Goal: Task Accomplishment & Management: Use online tool/utility

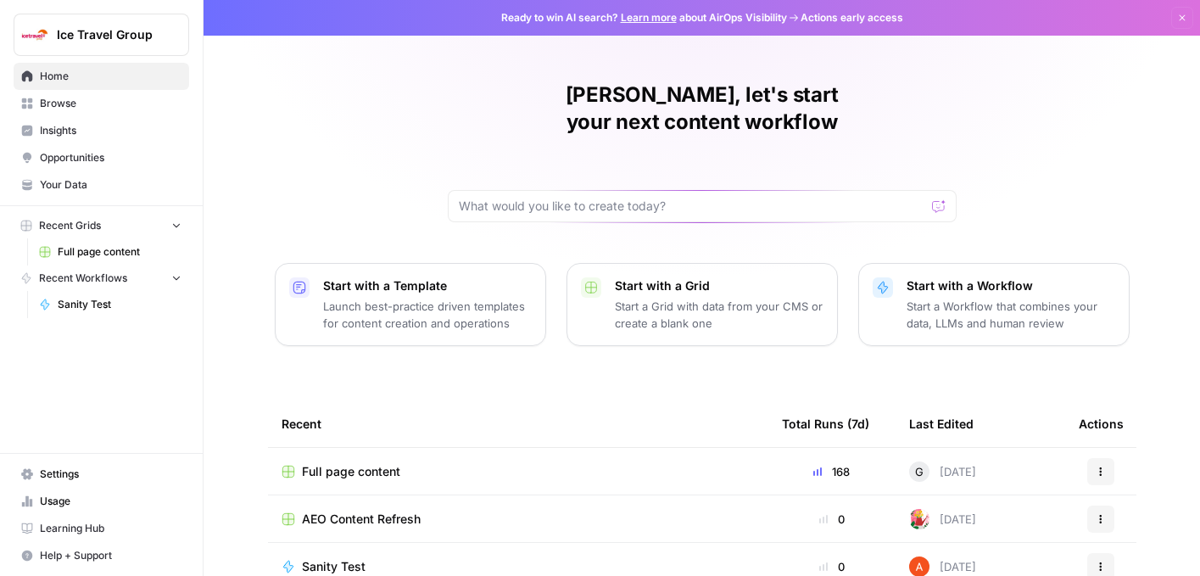
click at [83, 101] on span "Browse" at bounding box center [111, 103] width 142 height 15
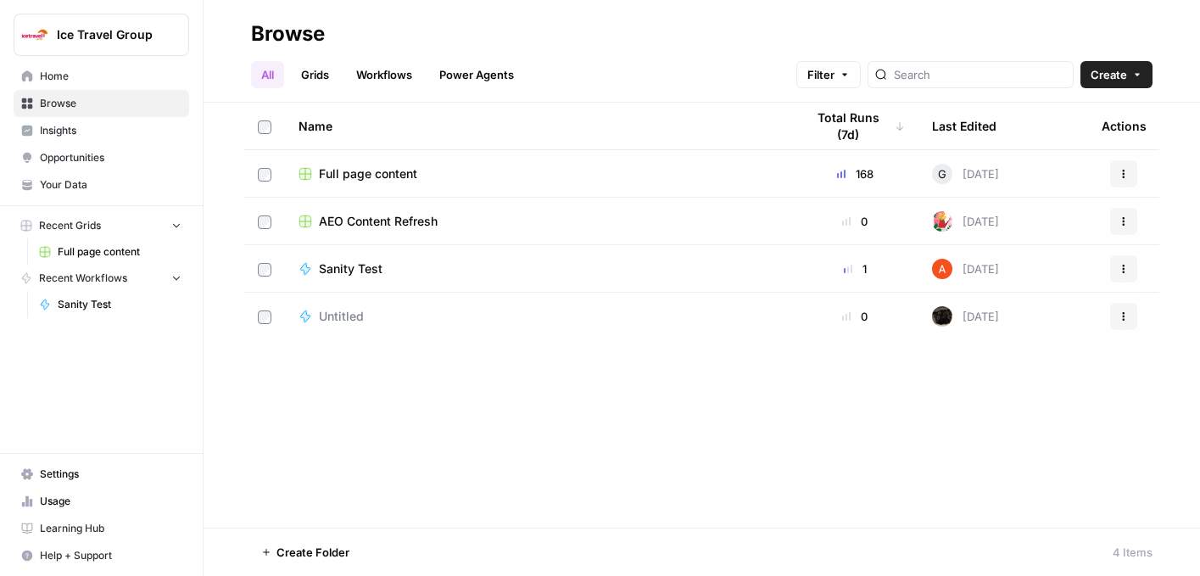
click at [383, 75] on link "Workflows" at bounding box center [384, 74] width 76 height 27
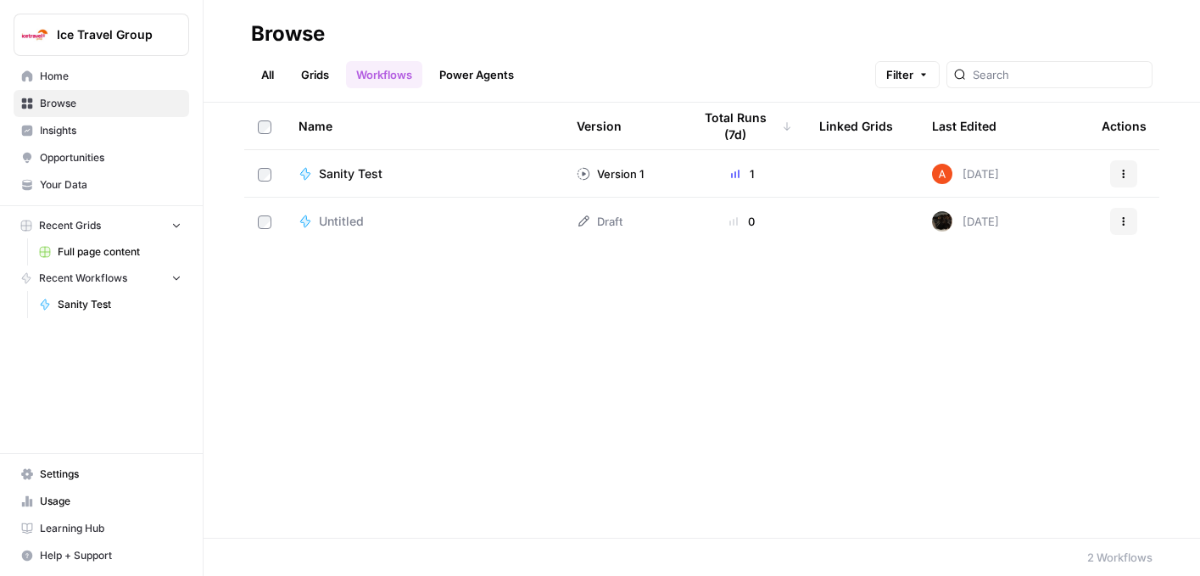
click at [327, 75] on link "Grids" at bounding box center [315, 74] width 48 height 27
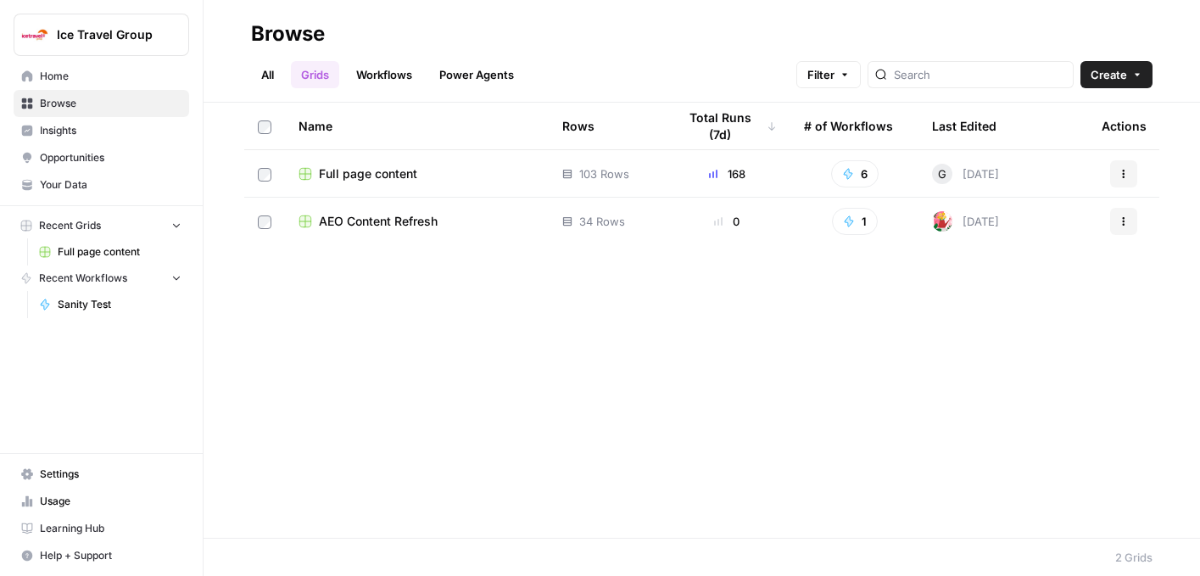
click at [77, 132] on span "Insights" at bounding box center [111, 130] width 142 height 15
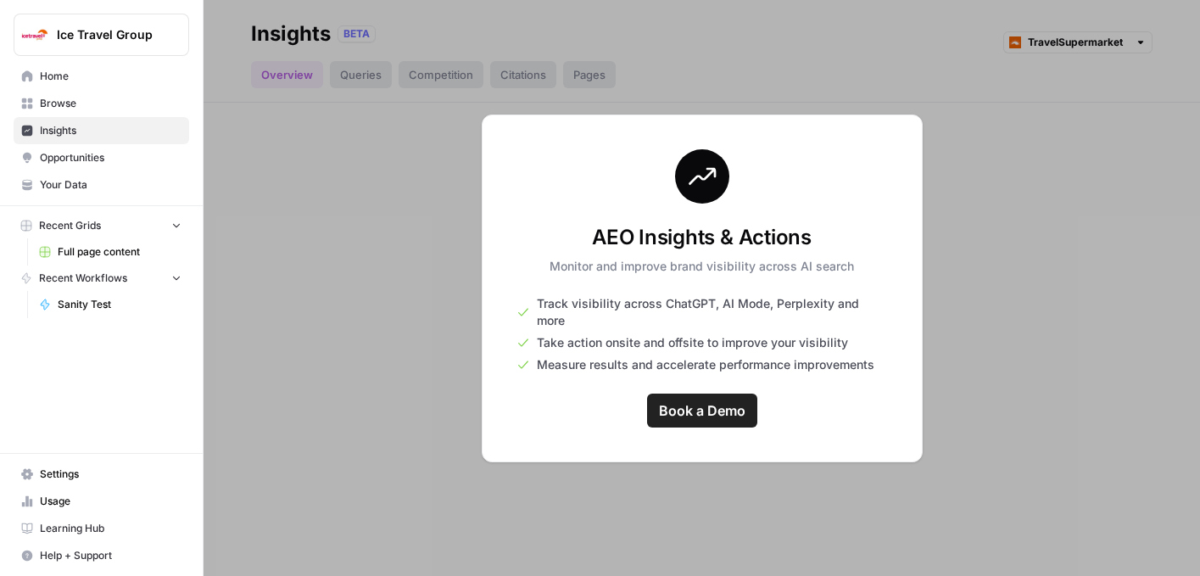
click at [64, 64] on link "Home" at bounding box center [102, 76] width 176 height 27
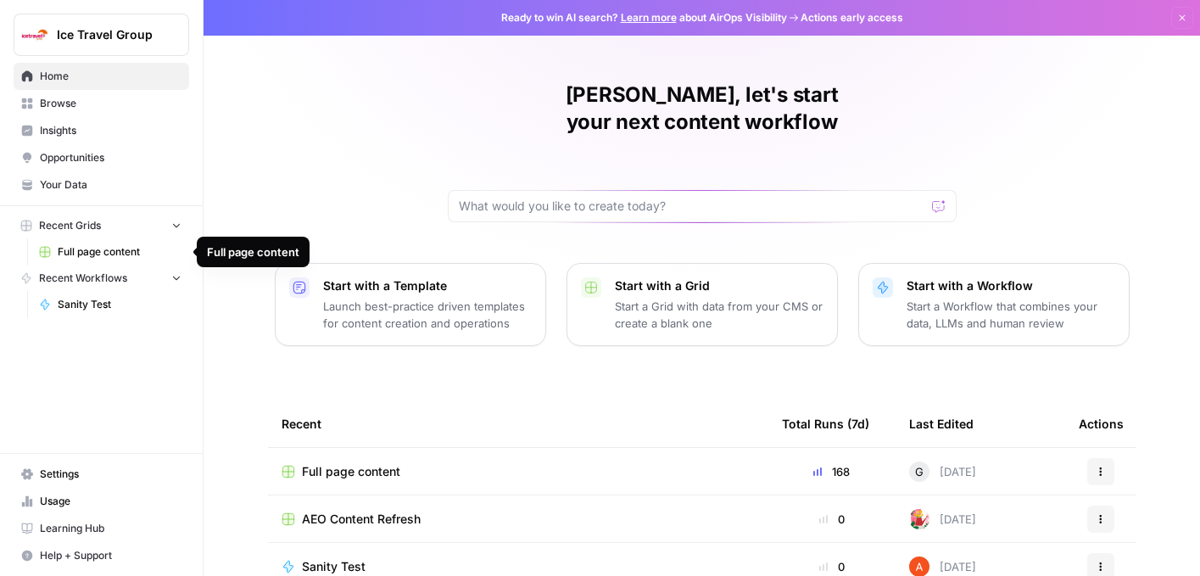
click at [77, 303] on span "Sanity Test" at bounding box center [120, 304] width 124 height 15
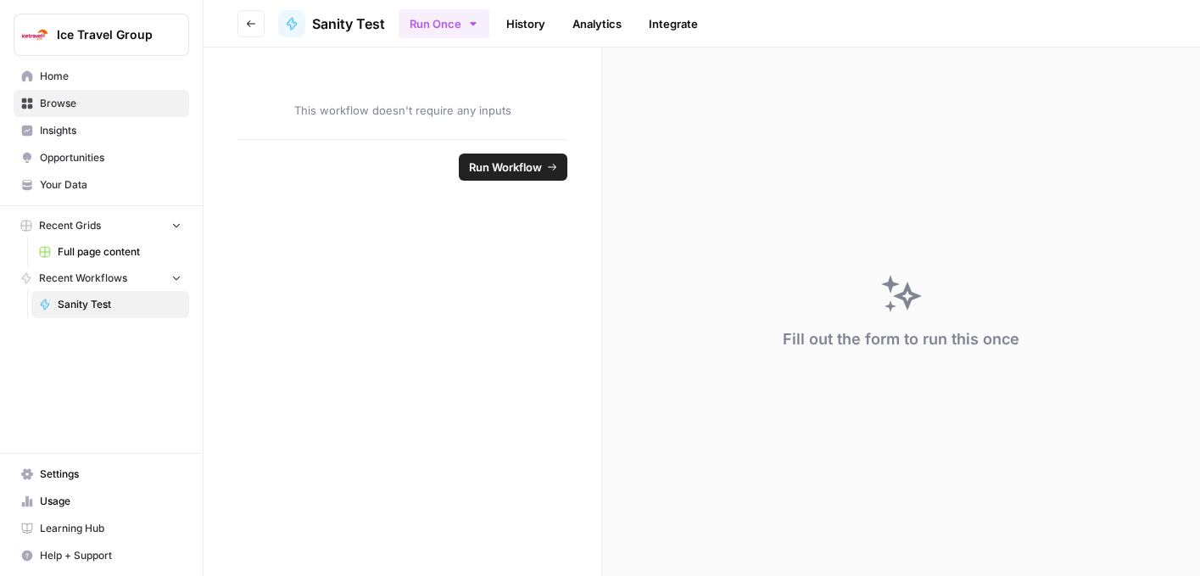
click at [537, 31] on link "History" at bounding box center [525, 23] width 59 height 27
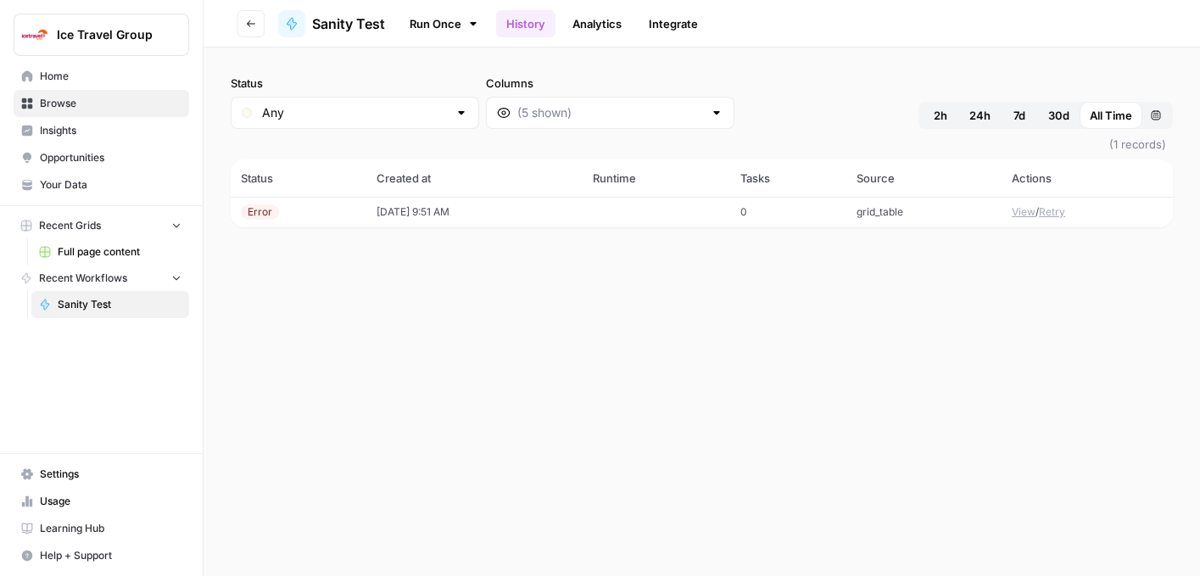
click at [73, 156] on span "Opportunities" at bounding box center [111, 157] width 142 height 15
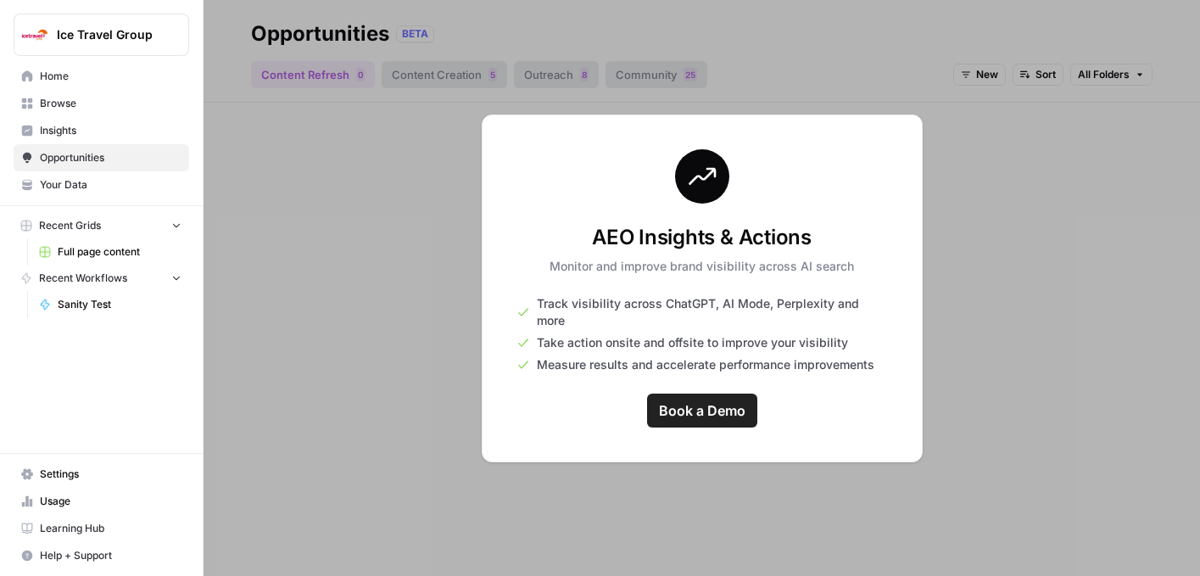
click at [978, 296] on div at bounding box center [702, 288] width 997 height 576
click at [164, 273] on button "Recent Workflows" at bounding box center [102, 278] width 176 height 25
click at [96, 256] on span "Full page content" at bounding box center [120, 251] width 124 height 15
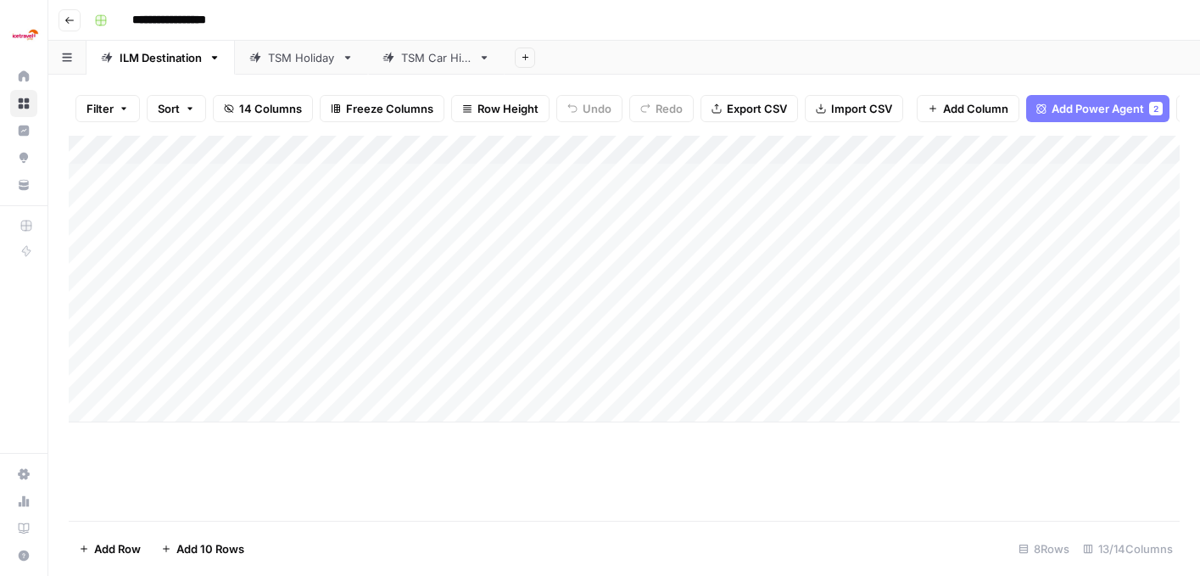
click at [310, 58] on div "TSM Holiday" at bounding box center [301, 57] width 67 height 17
type input "******"
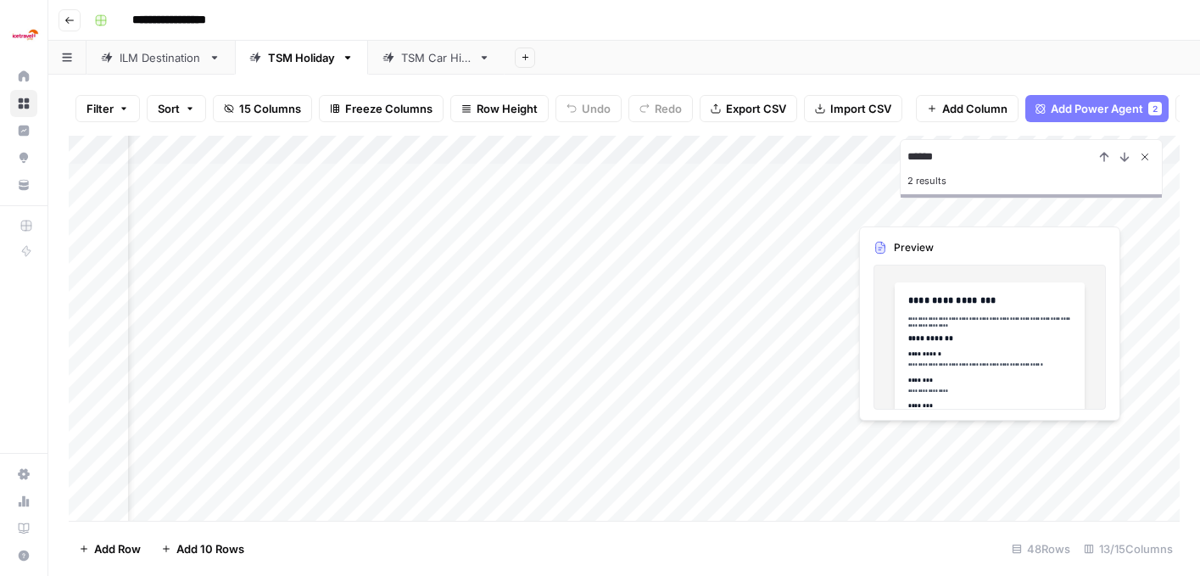
click at [1147, 158] on icon "Close Search" at bounding box center [1146, 157] width 6 height 6
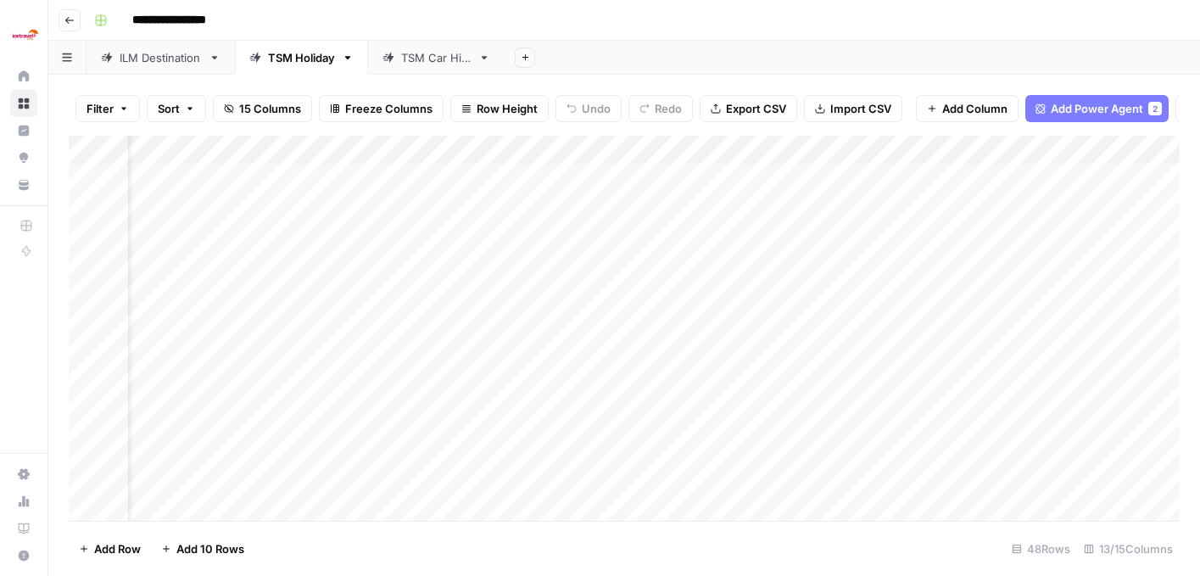
click at [166, 59] on div "ILM Destination" at bounding box center [161, 57] width 82 height 17
click at [287, 61] on div "TSM Holiday" at bounding box center [301, 57] width 67 height 17
click at [919, 373] on div "Add Column" at bounding box center [624, 328] width 1111 height 385
click at [915, 372] on div "Add Column" at bounding box center [624, 328] width 1111 height 385
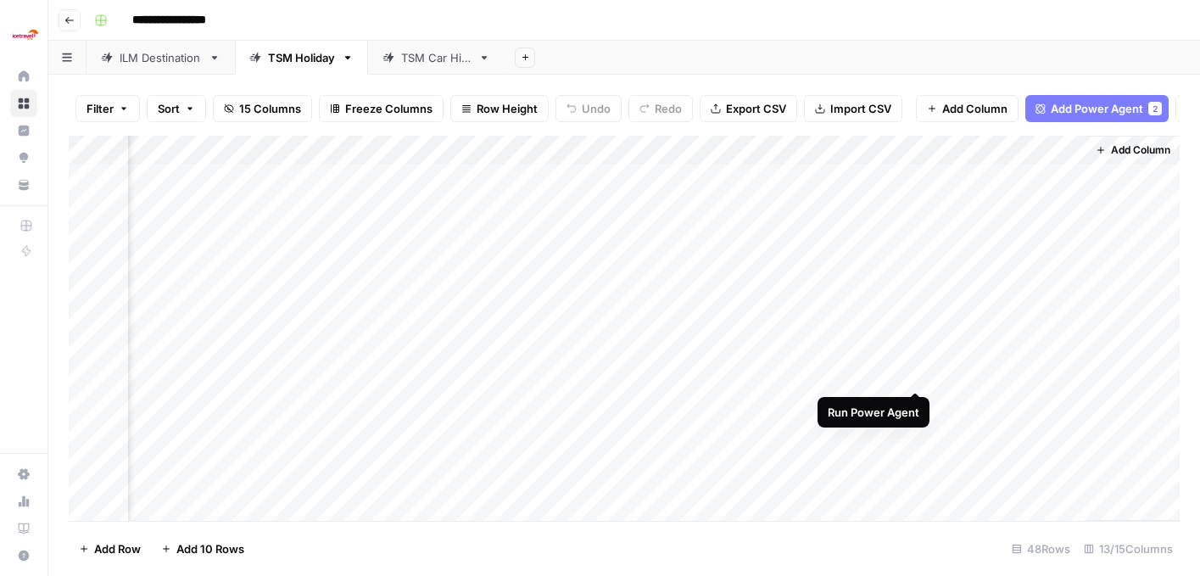
click at [922, 372] on div "Add Column" at bounding box center [624, 328] width 1111 height 385
click at [920, 375] on div "Add Column" at bounding box center [624, 328] width 1111 height 385
click at [895, 376] on div "Add Column" at bounding box center [624, 328] width 1111 height 385
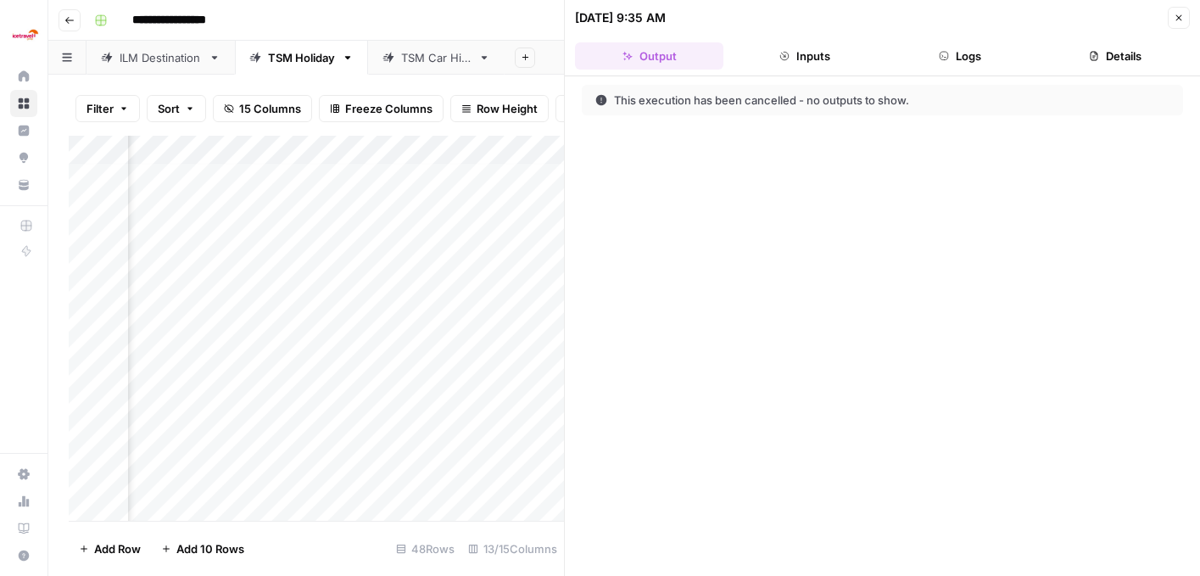
click at [1176, 20] on icon "button" at bounding box center [1179, 18] width 10 height 10
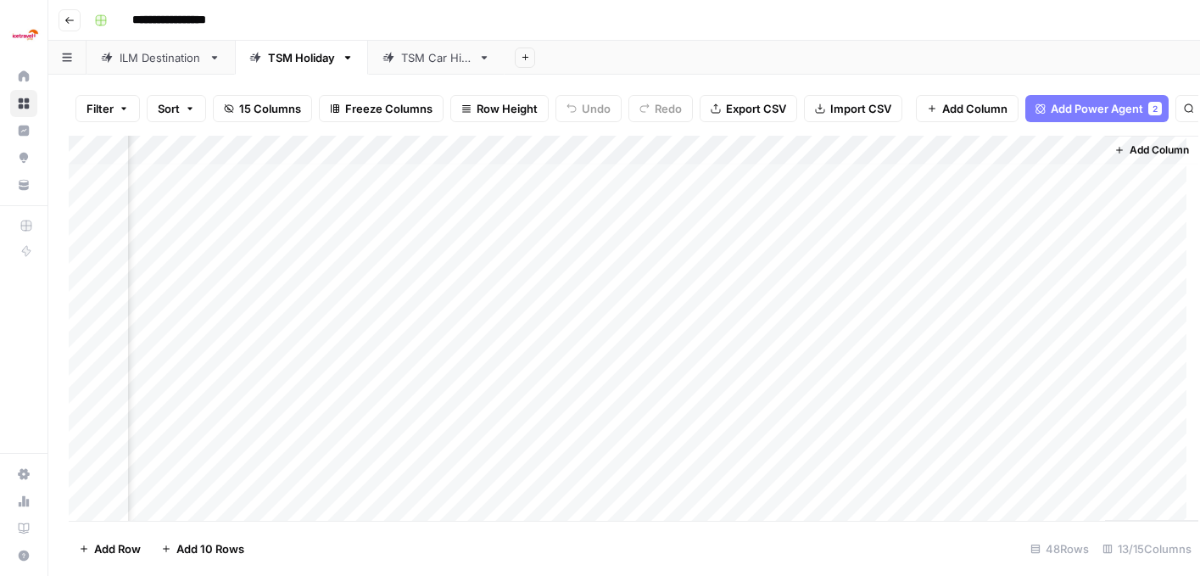
scroll to position [5, 1405]
click at [938, 376] on div "Add Column" at bounding box center [624, 328] width 1111 height 385
click at [903, 338] on div "Add Column" at bounding box center [624, 328] width 1111 height 385
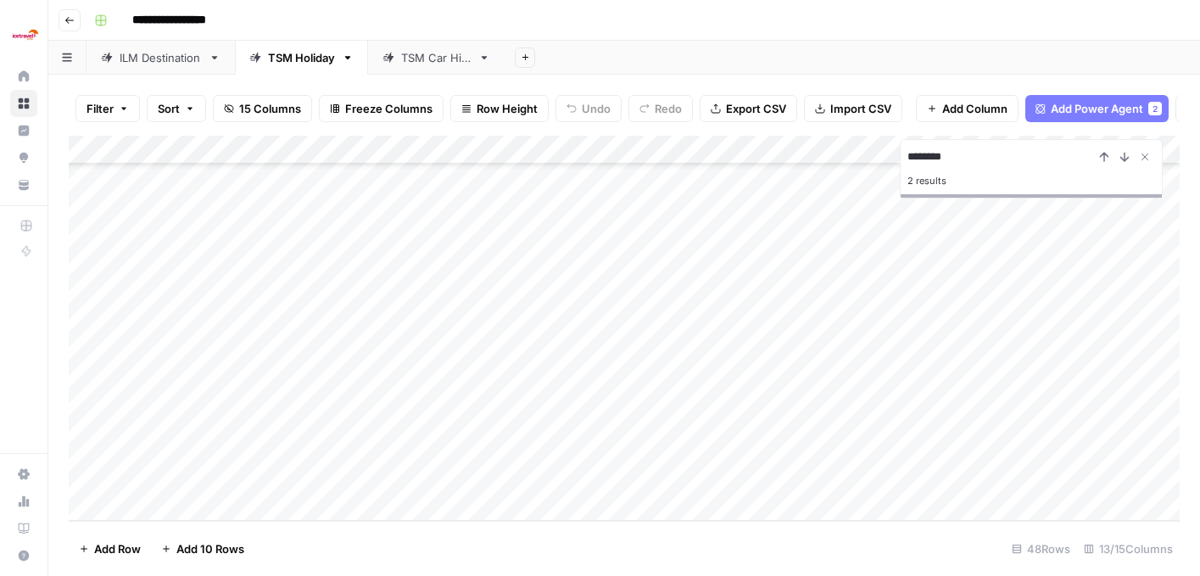
type input "********"
click at [895, 434] on div "Add Column" at bounding box center [624, 328] width 1111 height 385
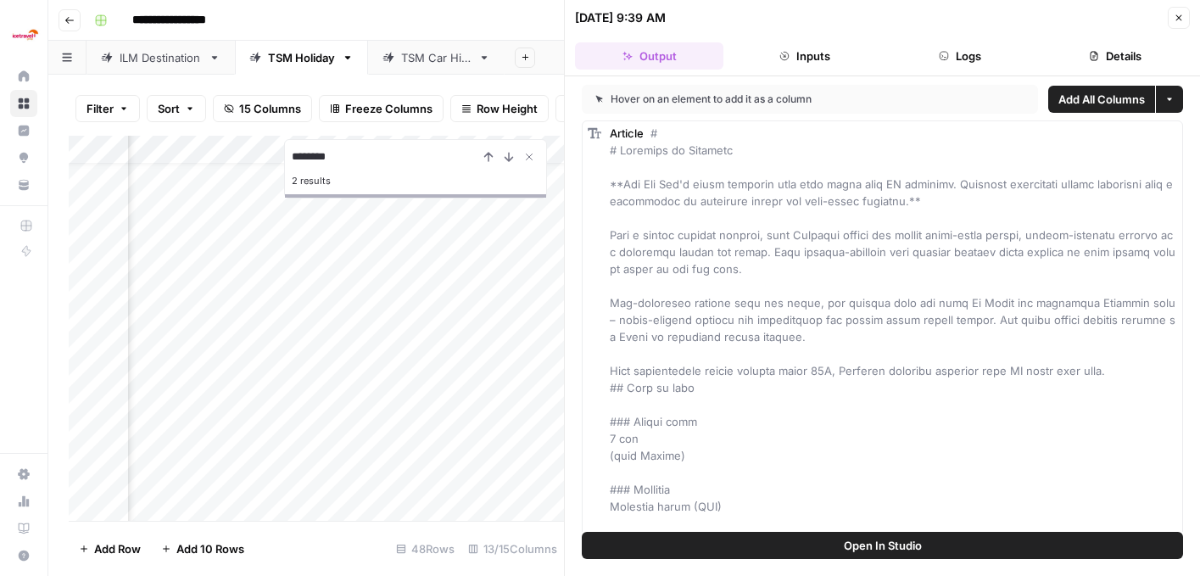
click at [929, 546] on button "Open In Studio" at bounding box center [882, 545] width 601 height 27
click at [1172, 96] on icon "button" at bounding box center [1170, 99] width 10 height 10
click at [1176, 19] on icon "button" at bounding box center [1179, 18] width 10 height 10
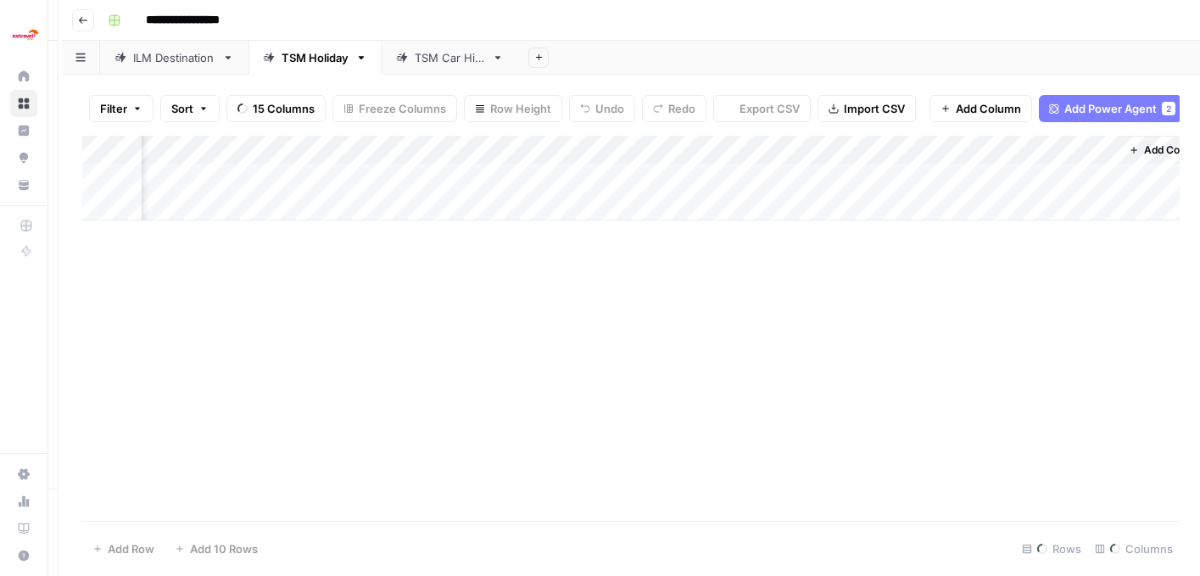
scroll to position [0, 1405]
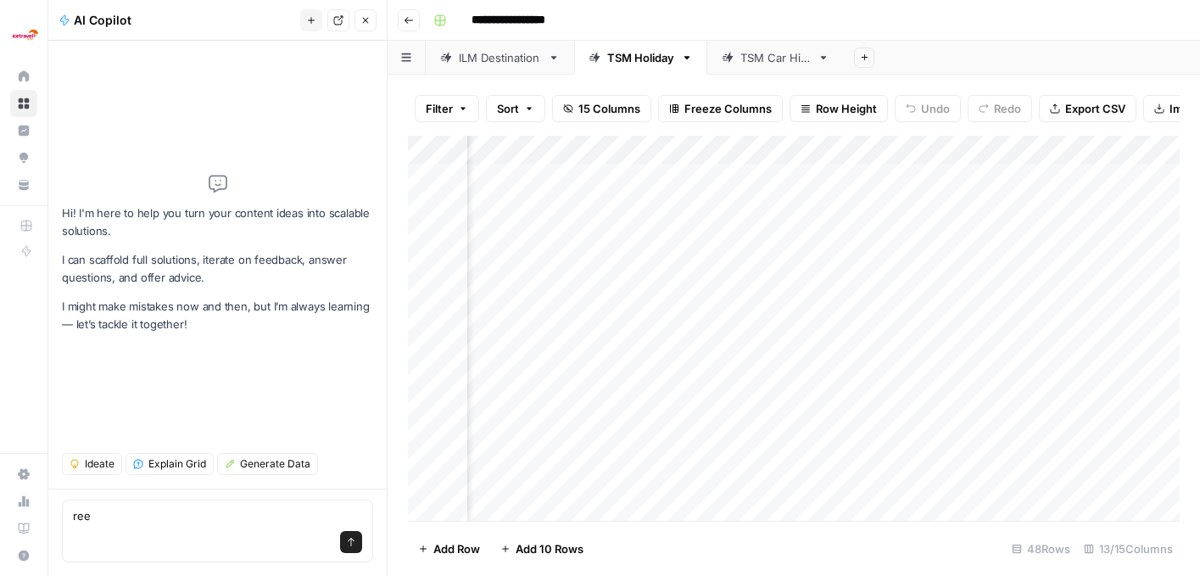
drag, startPoint x: 154, startPoint y: 528, endPoint x: 29, endPoint y: 519, distance: 125.8
click at [29, 519] on body "**********" at bounding box center [600, 288] width 1200 height 576
click at [246, 512] on textarea "ree" at bounding box center [217, 515] width 289 height 17
type textarea "r"
click at [414, 26] on button "Go back" at bounding box center [409, 20] width 22 height 22
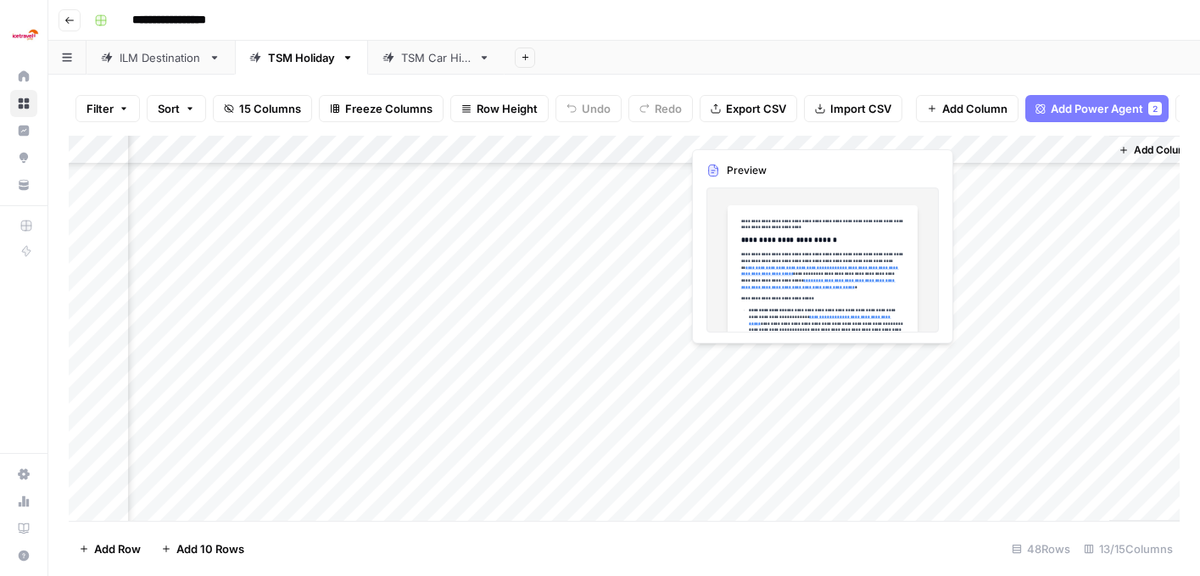
scroll to position [133, 1425]
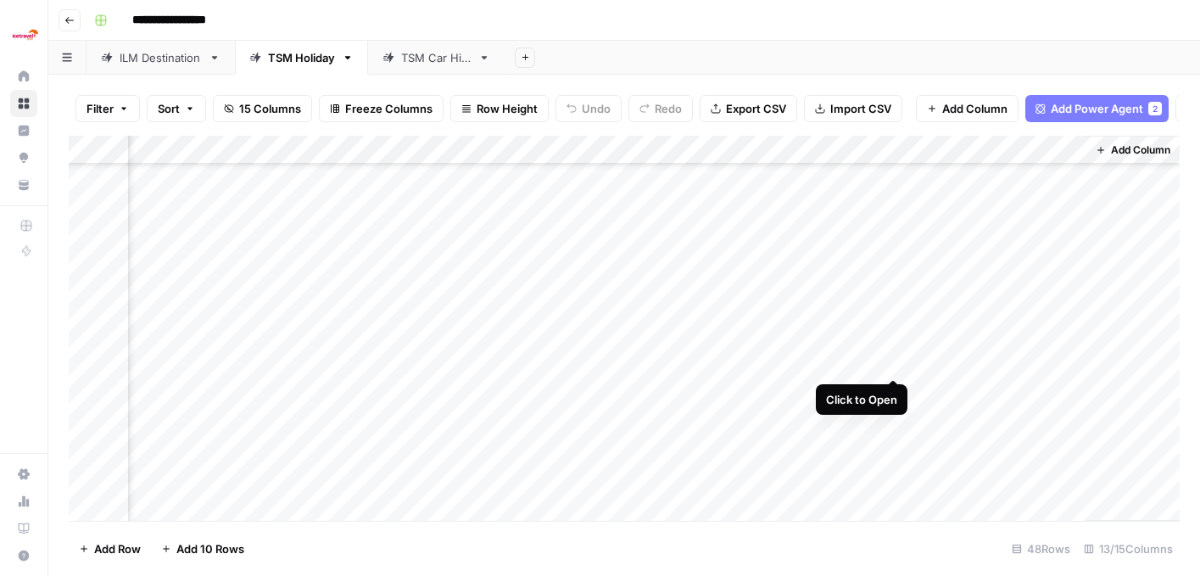
click at [895, 362] on div "Add Column" at bounding box center [624, 328] width 1111 height 385
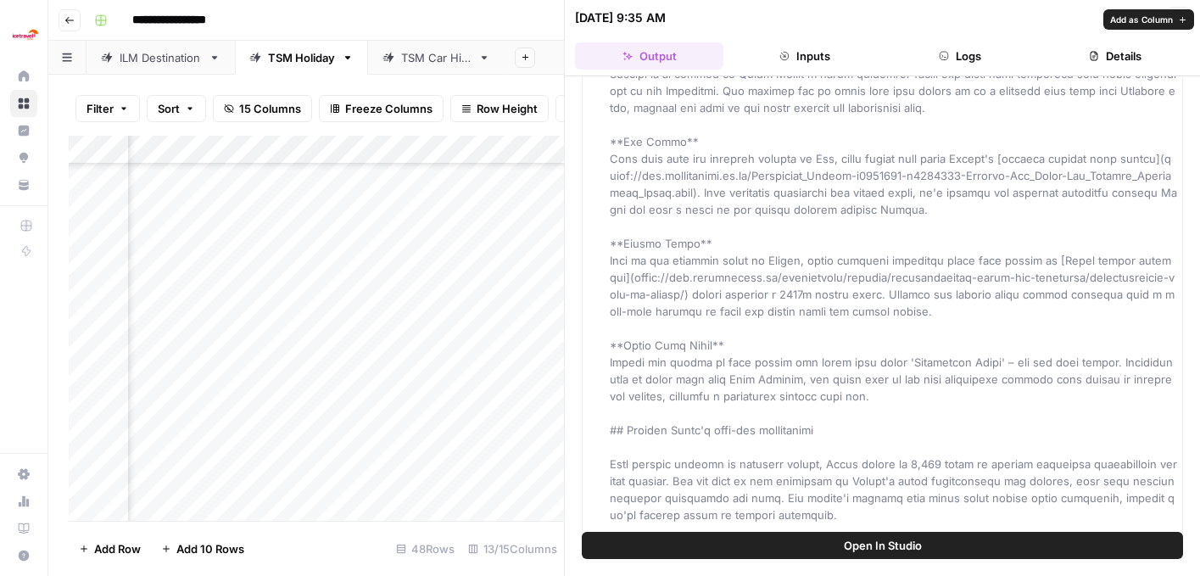
scroll to position [689, 0]
click at [1180, 17] on icon "button" at bounding box center [1179, 18] width 10 height 10
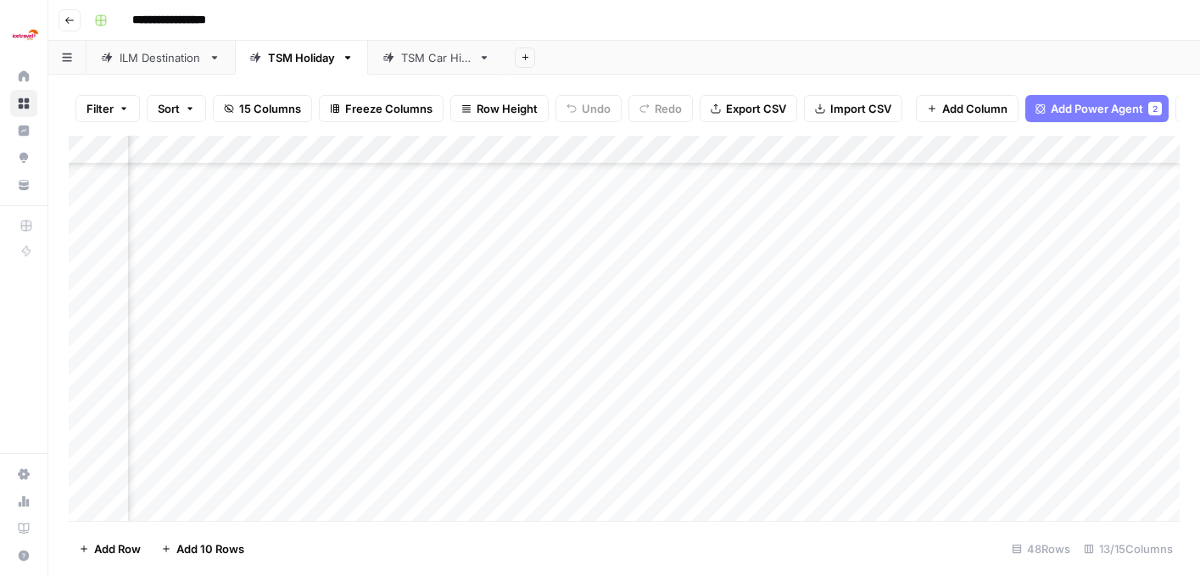
scroll to position [133, 864]
click at [595, 361] on div "Add Column" at bounding box center [624, 328] width 1111 height 385
click at [712, 361] on div "Add Column" at bounding box center [624, 328] width 1111 height 385
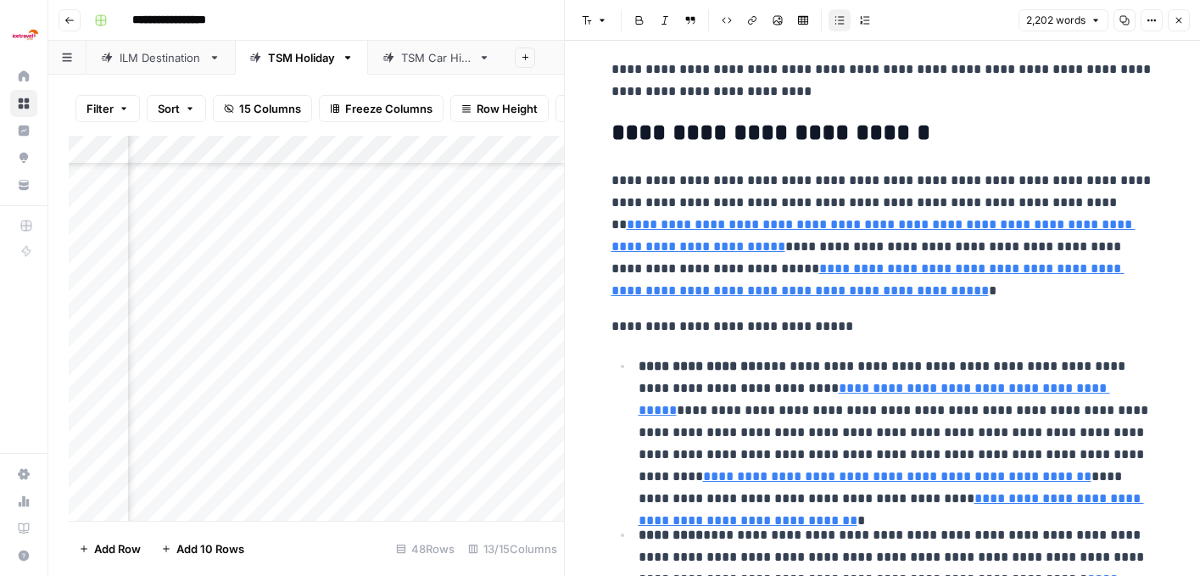
scroll to position [17, 0]
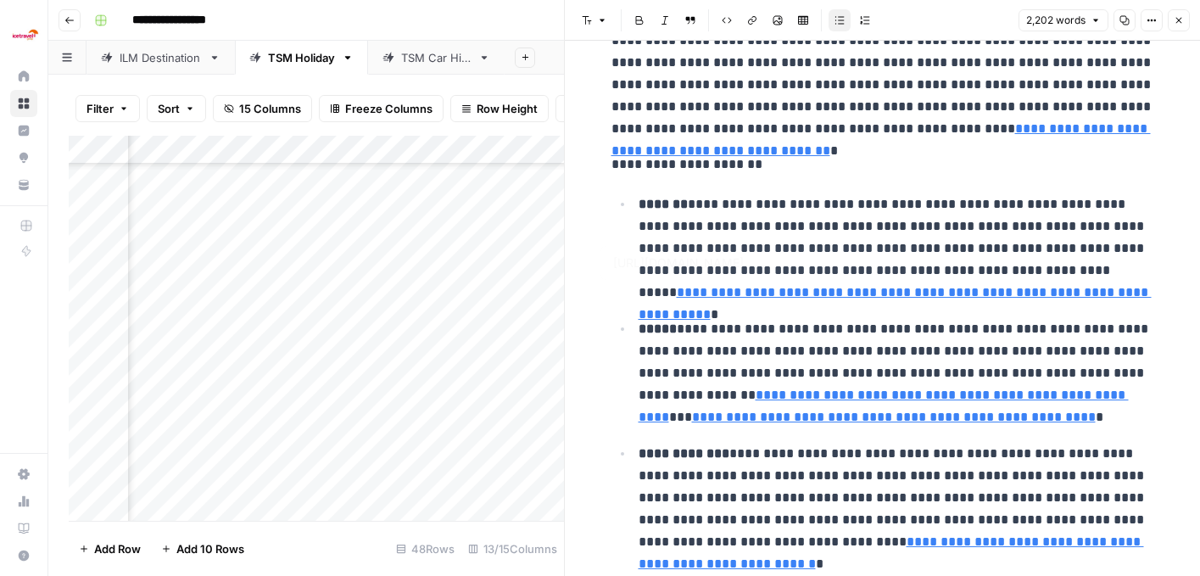
type input "[URL][DOMAIN_NAME]"
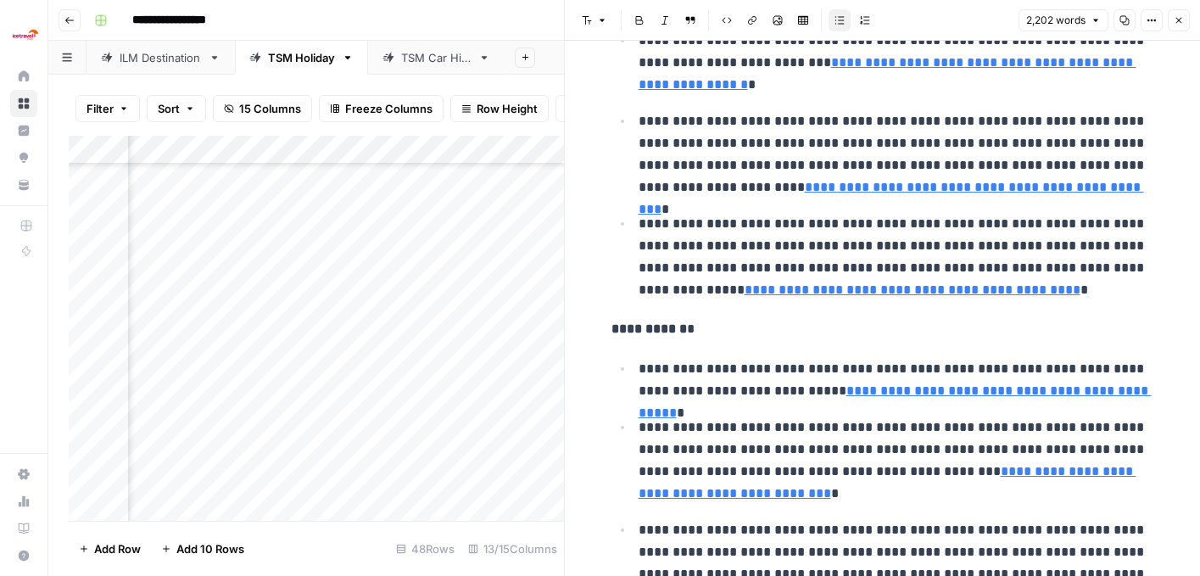
scroll to position [4557, 0]
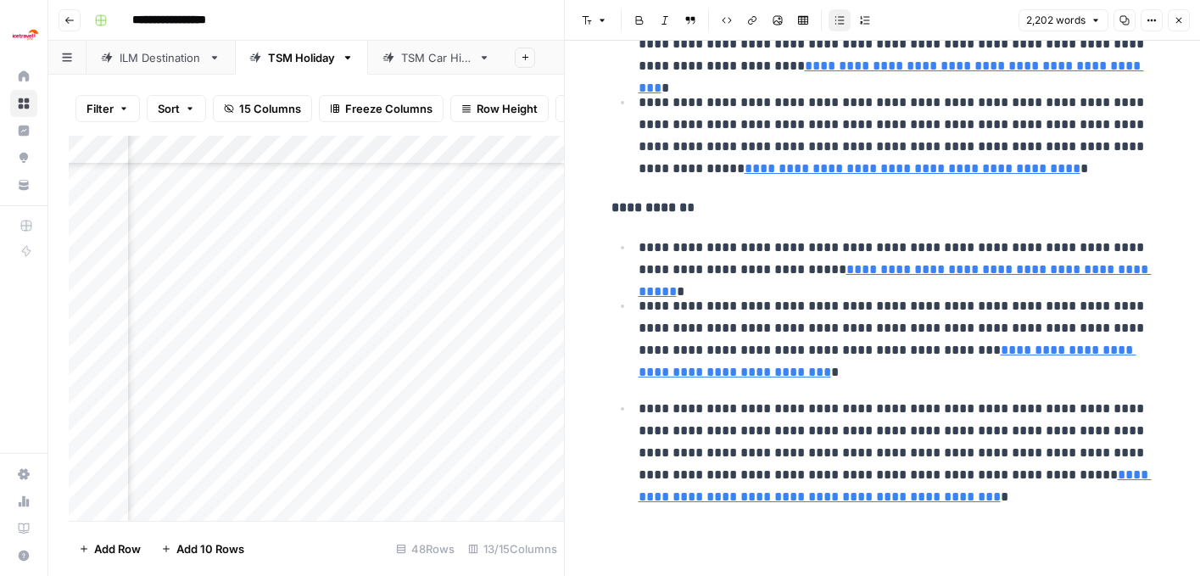
type input "[URL][DOMAIN_NAME]"
click at [1180, 18] on icon "button" at bounding box center [1179, 20] width 10 height 10
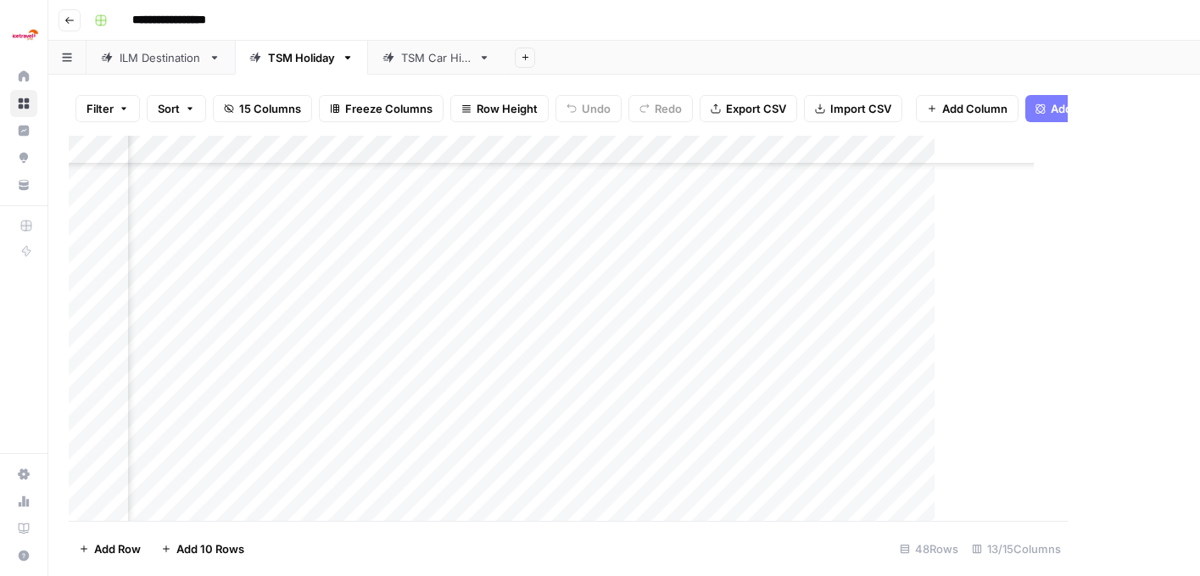
scroll to position [133, 1405]
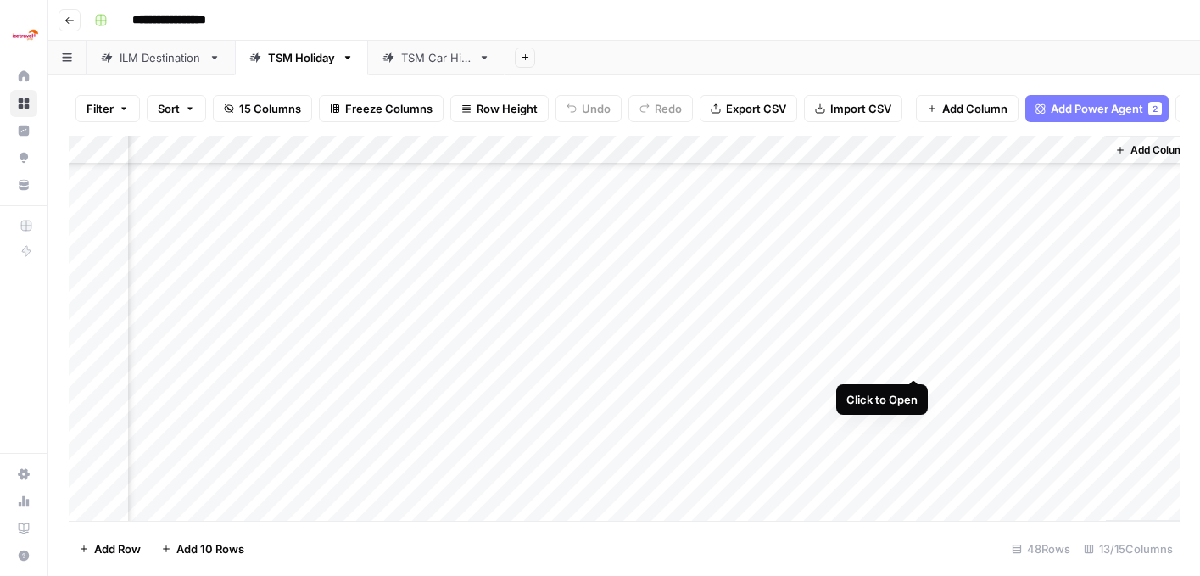
click at [917, 361] on div "Add Column" at bounding box center [624, 328] width 1111 height 385
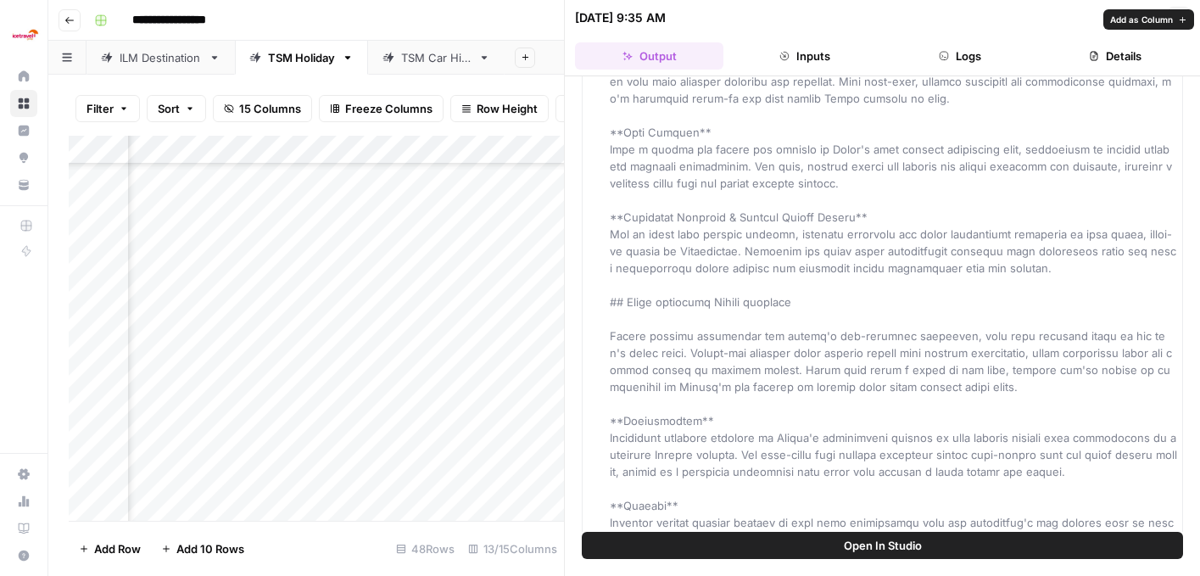
scroll to position [2034, 0]
